Goal: Task Accomplishment & Management: Manage account settings

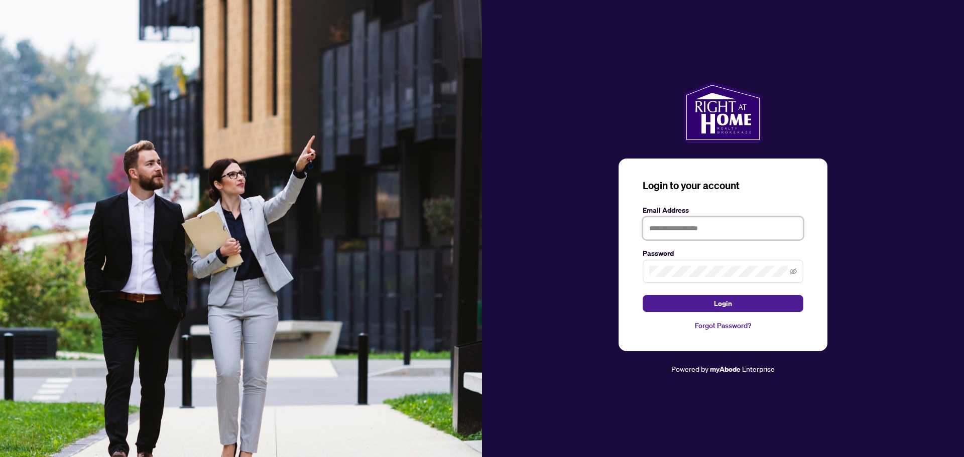
click at [728, 230] on input "text" at bounding box center [723, 228] width 161 height 23
type input "**********"
click at [740, 300] on button "Login" at bounding box center [723, 303] width 161 height 17
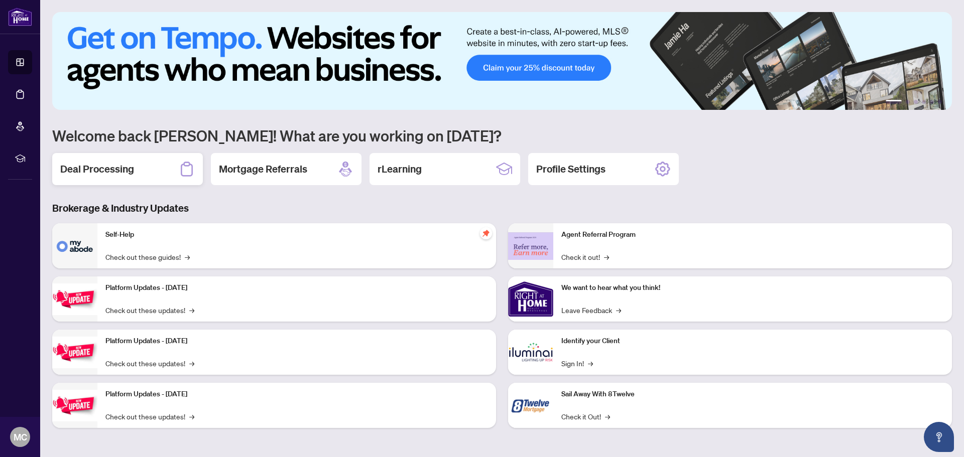
click at [160, 169] on div "Deal Processing" at bounding box center [127, 169] width 151 height 32
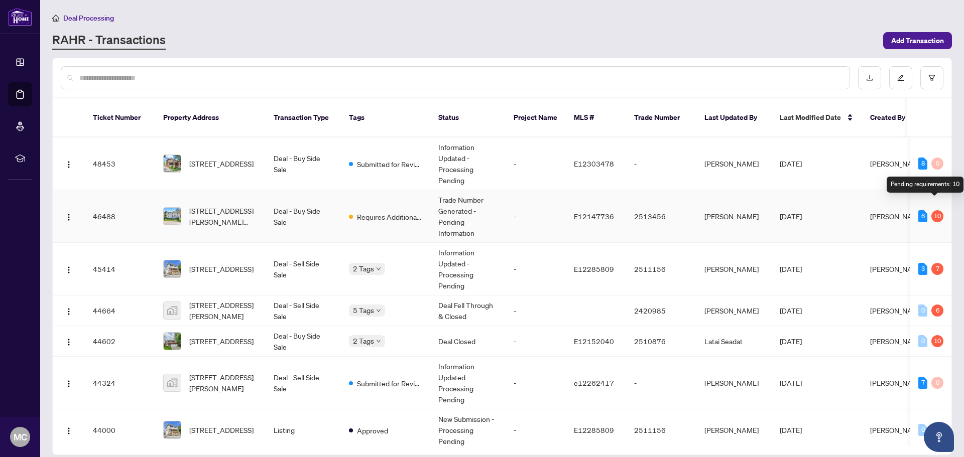
click at [936, 210] on div "10" at bounding box center [937, 216] width 12 height 12
click at [928, 190] on td "6 10" at bounding box center [930, 216] width 41 height 53
click at [931, 168] on td "8 0" at bounding box center [930, 164] width 41 height 53
click at [931, 263] on div "7" at bounding box center [937, 269] width 12 height 12
click at [393, 138] on td "Submitted for Review" at bounding box center [385, 164] width 89 height 53
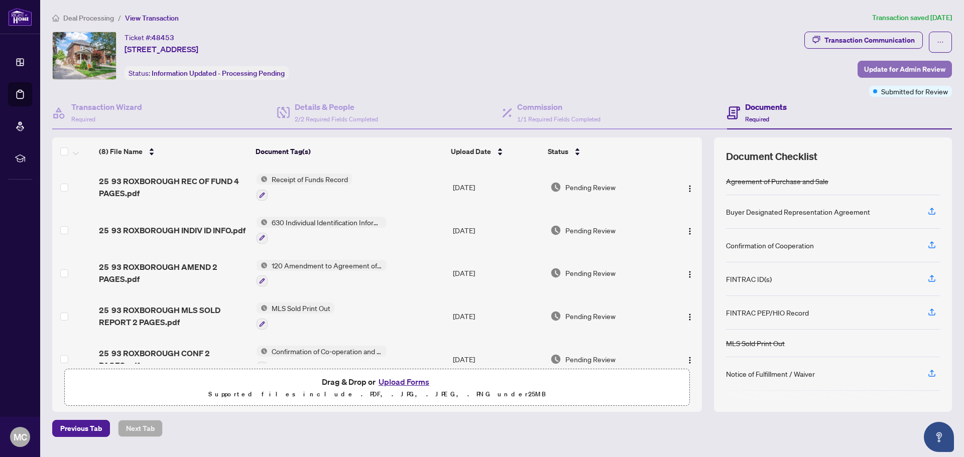
click at [910, 68] on span "Update for Admin Review" at bounding box center [904, 69] width 81 height 16
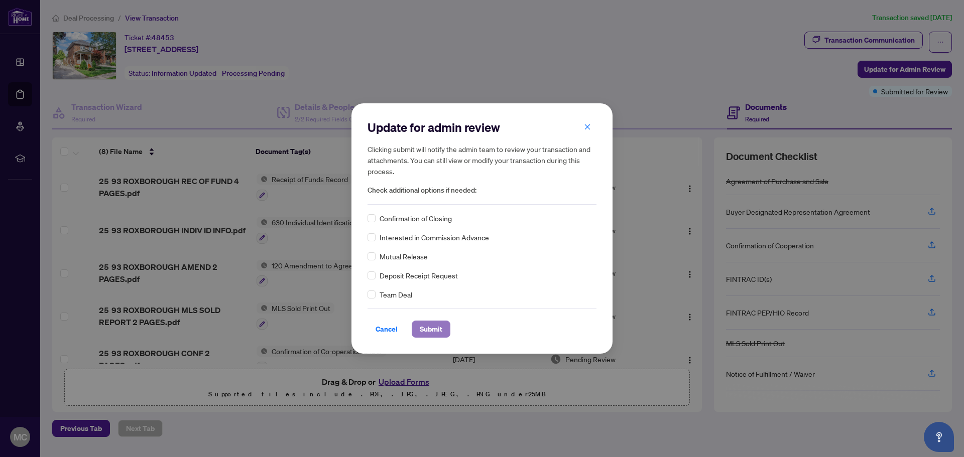
click at [434, 329] on span "Submit" at bounding box center [431, 329] width 23 height 16
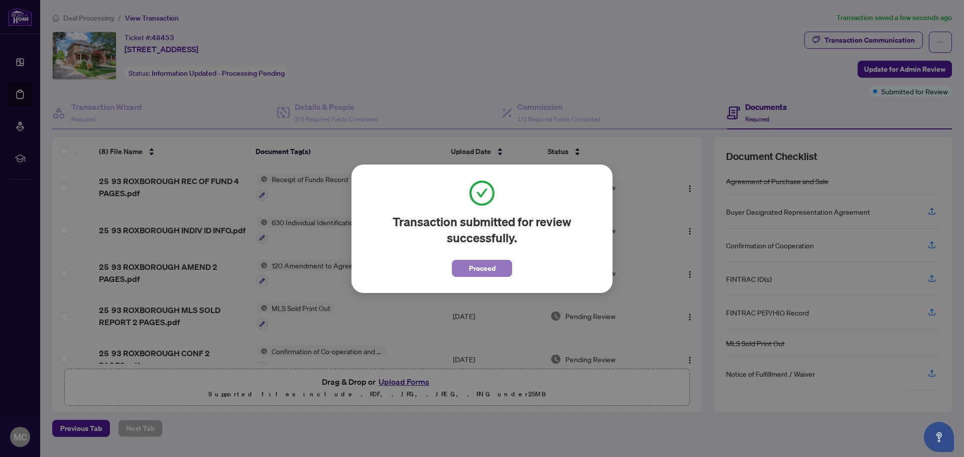
click at [500, 266] on button "Proceed" at bounding box center [482, 268] width 60 height 17
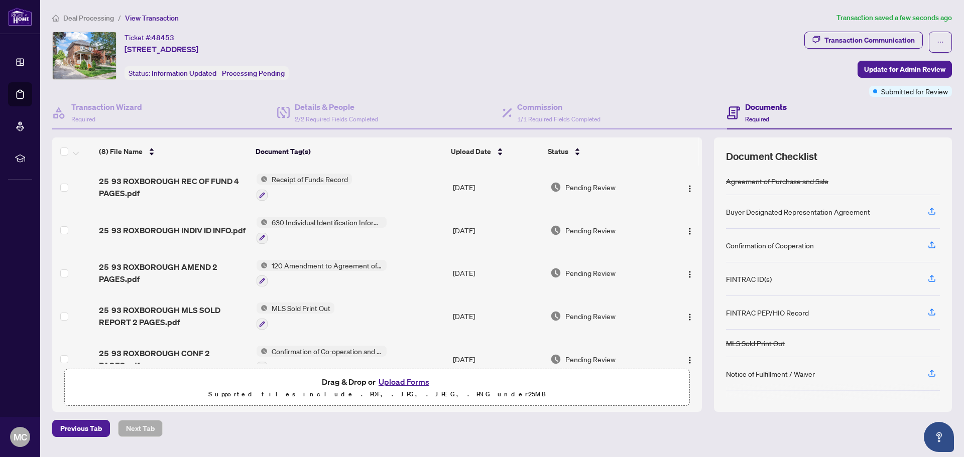
click at [81, 19] on span "Deal Processing" at bounding box center [88, 18] width 51 height 9
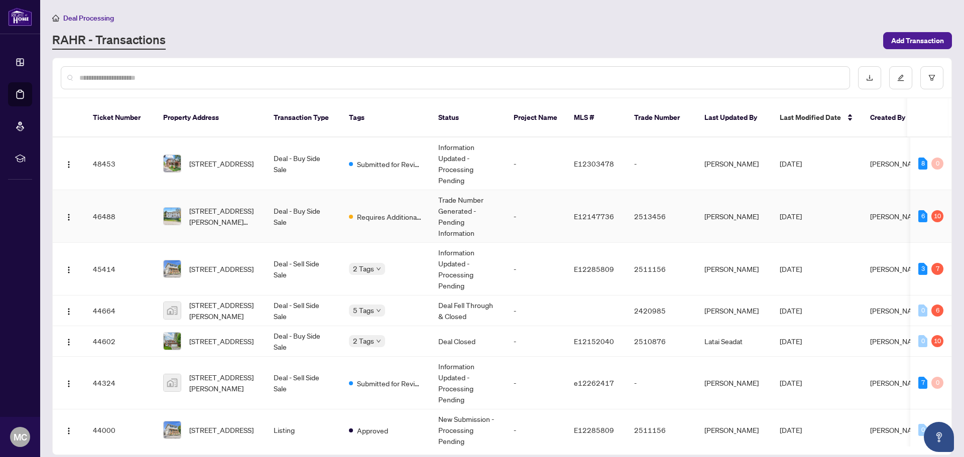
click at [571, 190] on td "E12147736" at bounding box center [596, 216] width 60 height 53
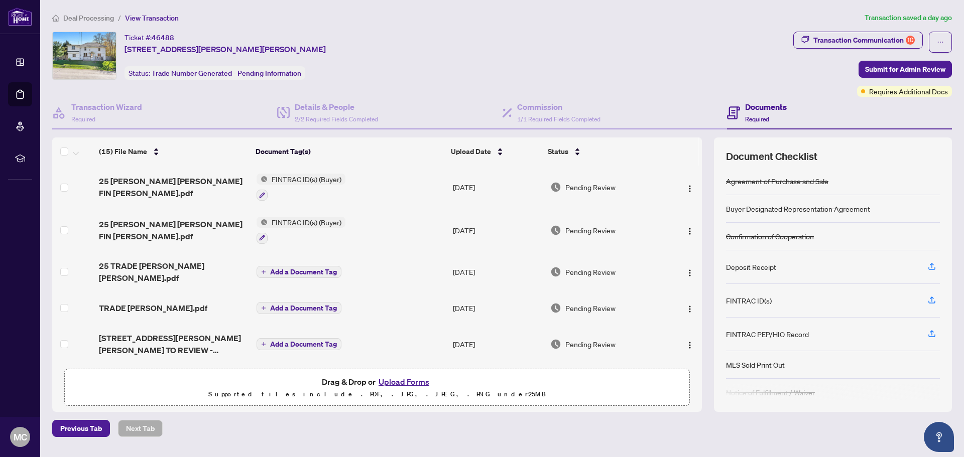
click at [414, 381] on button "Upload Forms" at bounding box center [404, 382] width 57 height 13
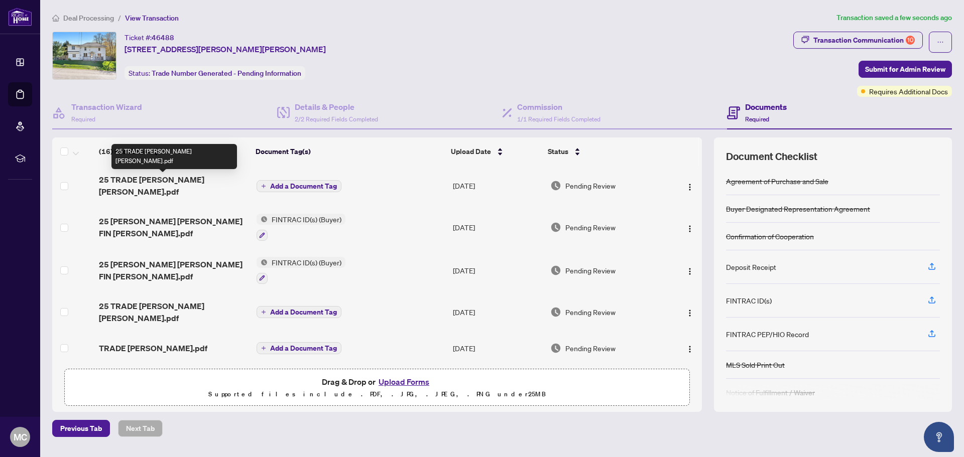
click at [189, 180] on span "25 TRADE [PERSON_NAME] [PERSON_NAME].pdf" at bounding box center [173, 186] width 149 height 24
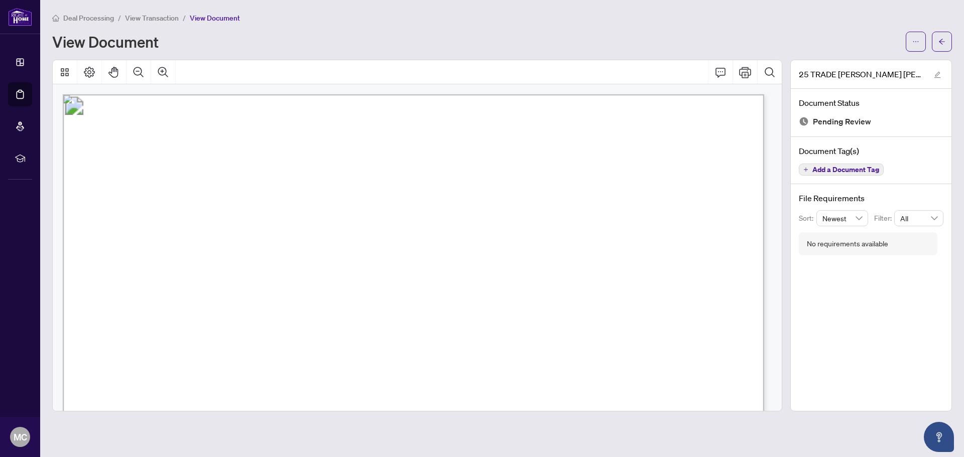
click at [88, 17] on span "Deal Processing" at bounding box center [88, 18] width 51 height 9
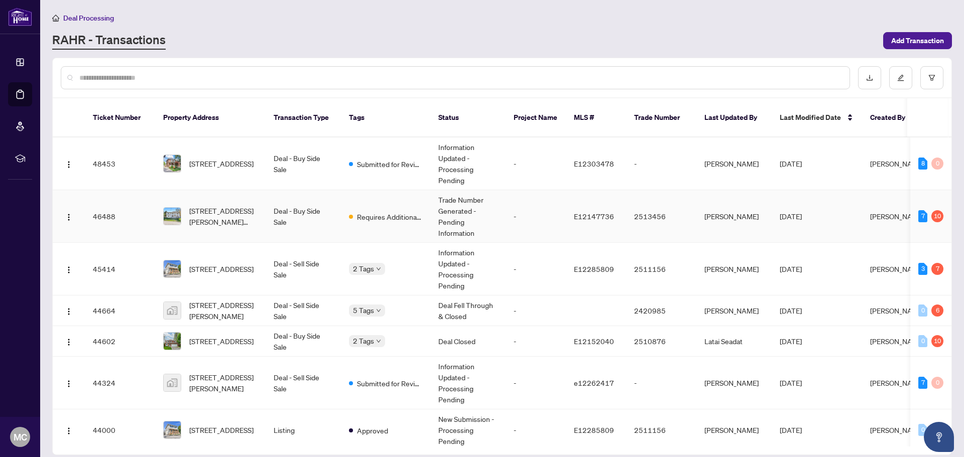
click at [266, 208] on td "Deal - Buy Side Sale" at bounding box center [303, 216] width 75 height 53
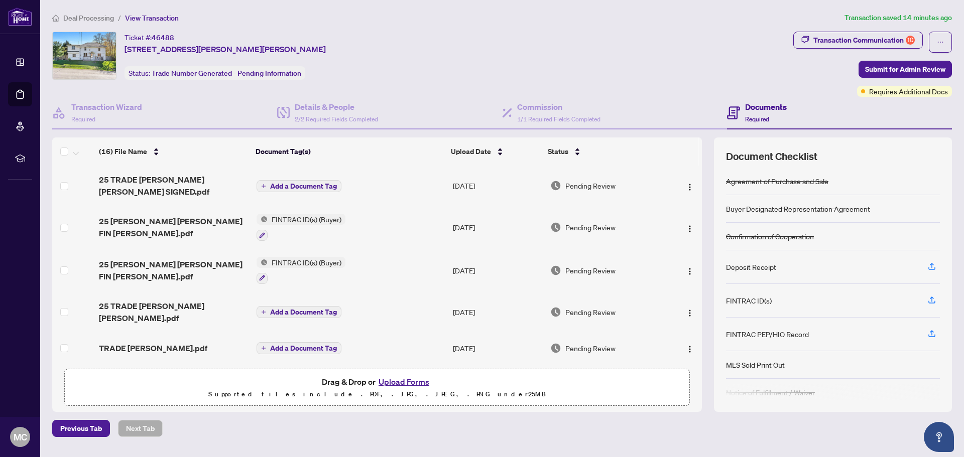
click at [414, 382] on button "Upload Forms" at bounding box center [404, 382] width 57 height 13
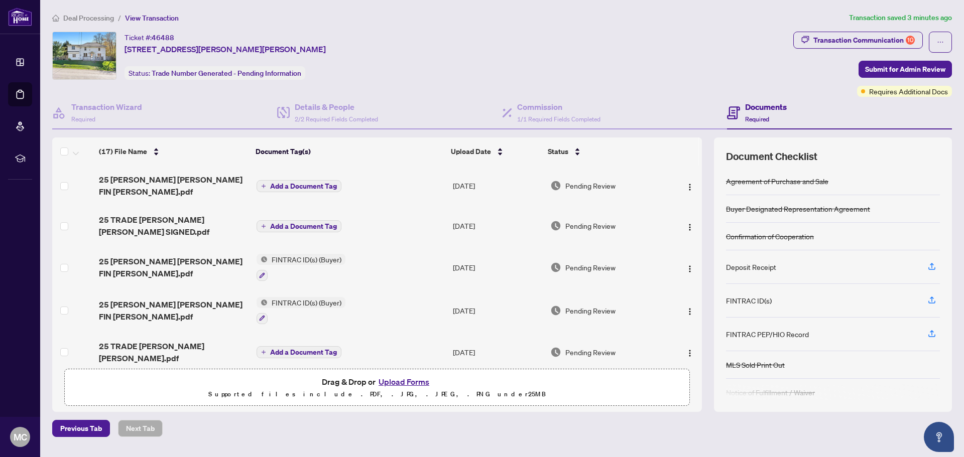
click at [418, 381] on button "Upload Forms" at bounding box center [404, 382] width 57 height 13
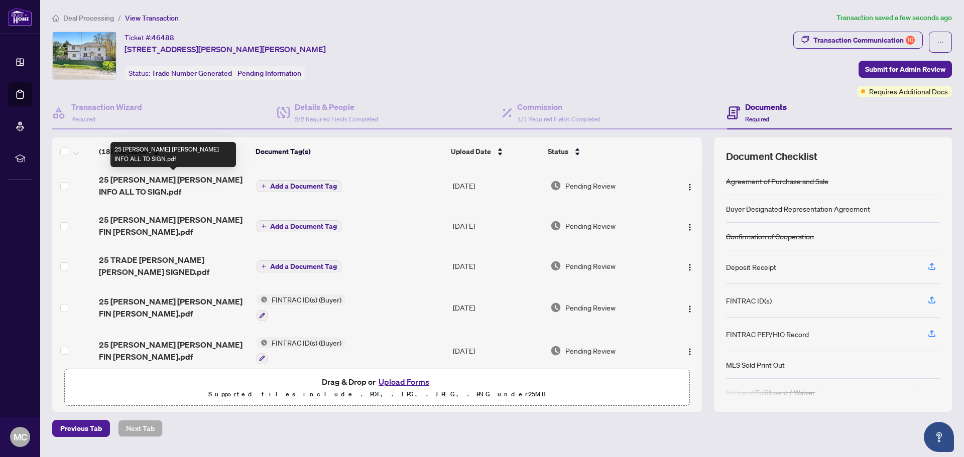
click at [190, 177] on span "25 [PERSON_NAME] [PERSON_NAME] INFO ALL TO SIGN.pdf" at bounding box center [173, 186] width 149 height 24
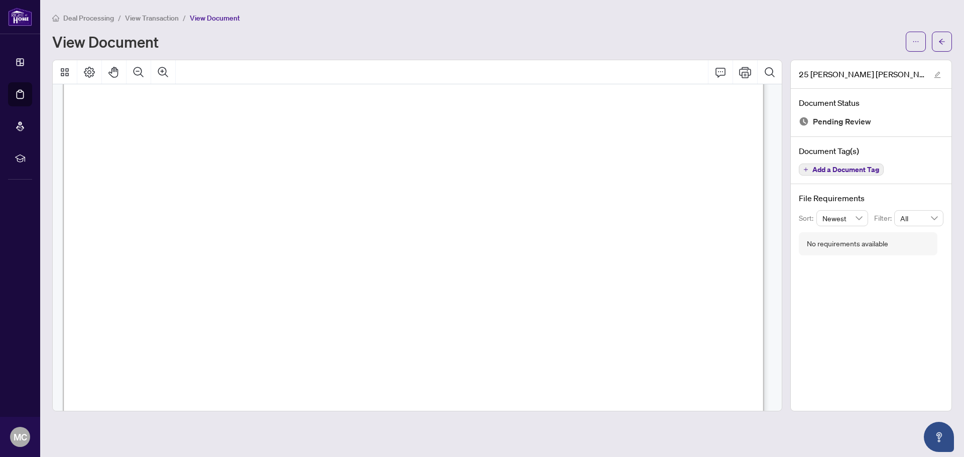
scroll to position [11267, 0]
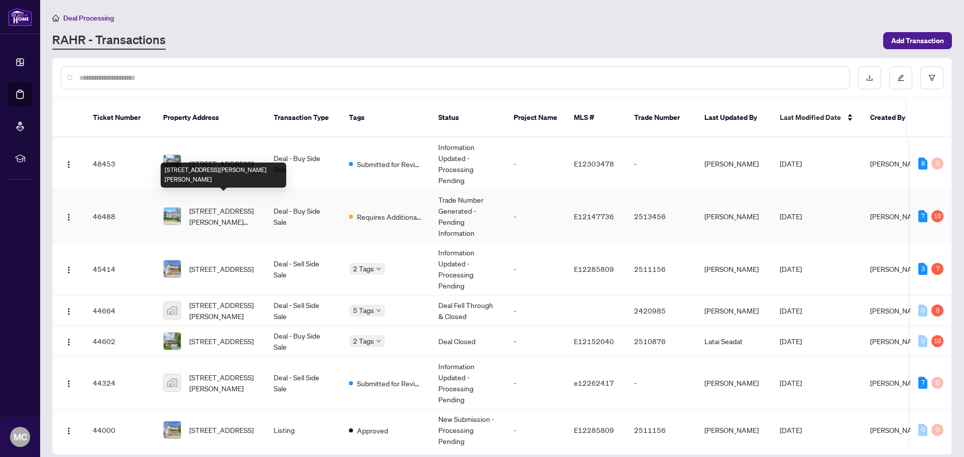
click at [229, 221] on td "[STREET_ADDRESS][PERSON_NAME][PERSON_NAME]" at bounding box center [210, 216] width 110 height 53
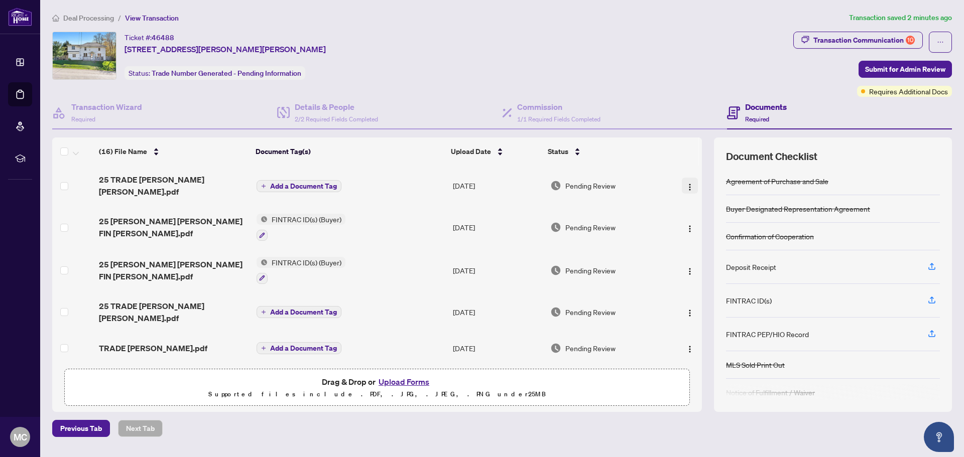
click at [686, 183] on img "button" at bounding box center [690, 187] width 8 height 8
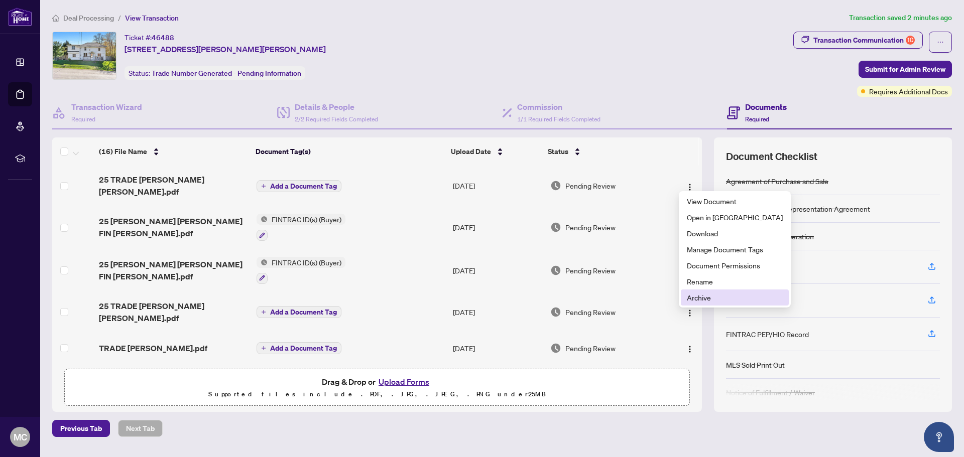
click at [707, 299] on span "Archive" at bounding box center [735, 297] width 96 height 11
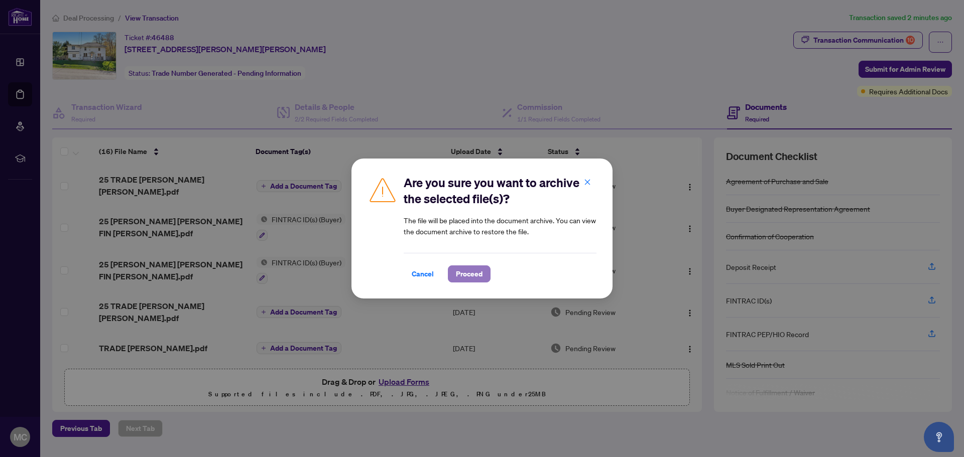
click at [470, 272] on span "Proceed" at bounding box center [469, 274] width 27 height 16
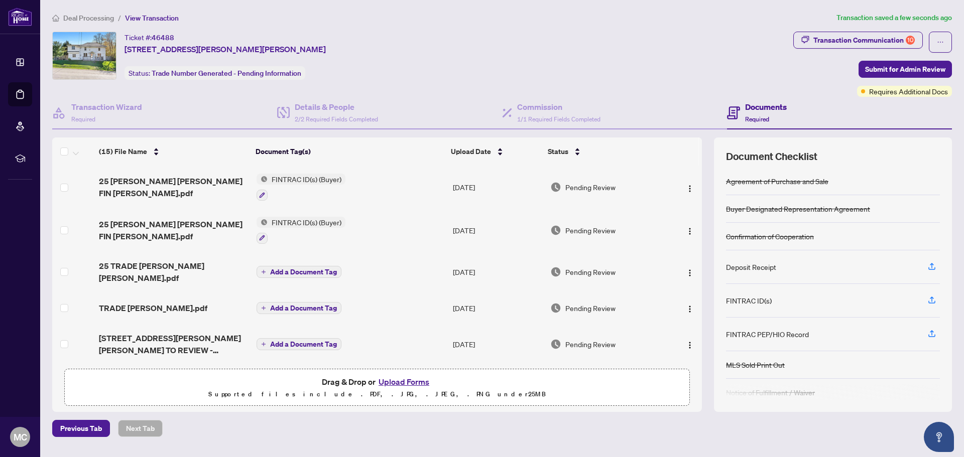
click at [420, 381] on button "Upload Forms" at bounding box center [404, 382] width 57 height 13
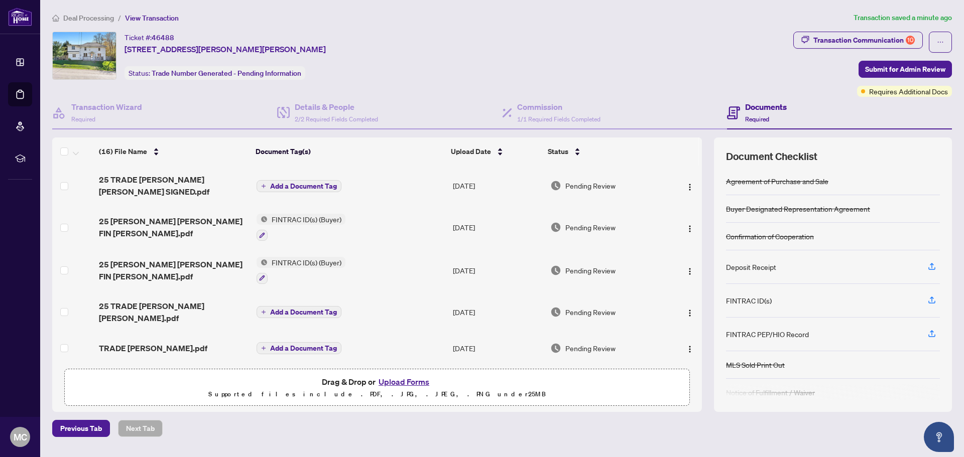
click at [406, 383] on button "Upload Forms" at bounding box center [404, 382] width 57 height 13
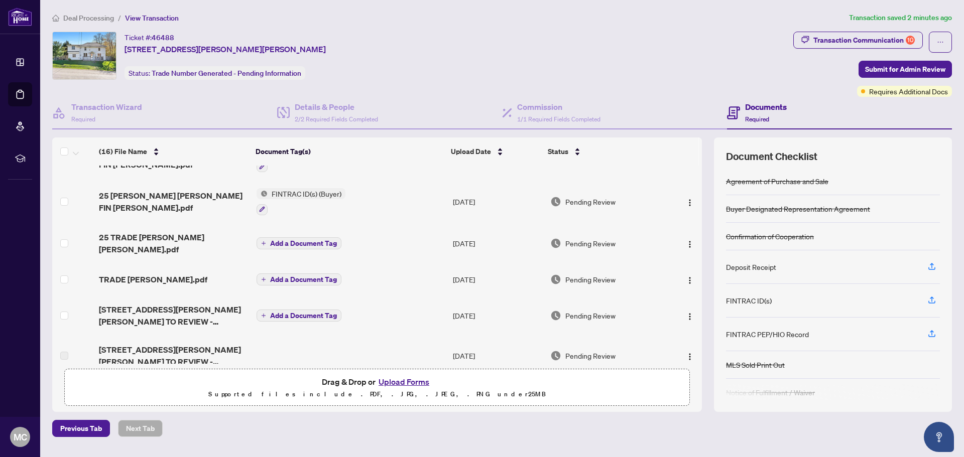
scroll to position [100, 0]
